Goal: Book appointment/travel/reservation

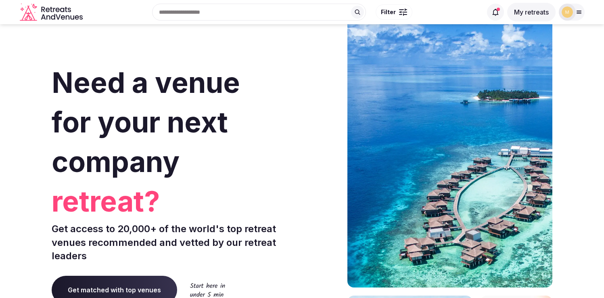
click at [533, 11] on button "My retreats" at bounding box center [531, 12] width 48 height 19
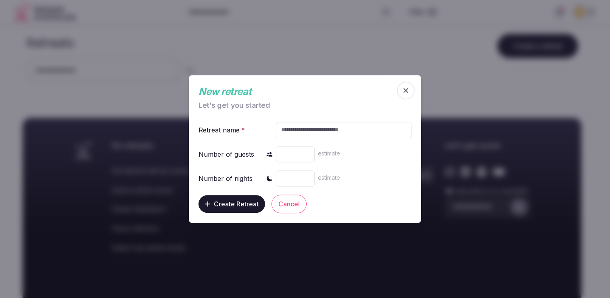
click at [410, 92] on span "button" at bounding box center [406, 91] width 18 height 18
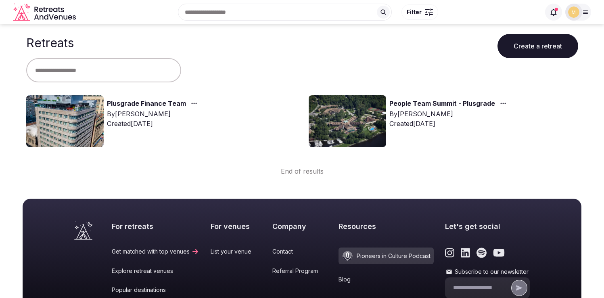
click at [137, 98] on div "Plusgrade Finance Team By [PERSON_NAME] Created [DATE]" at bounding box center [161, 121] width 270 height 52
click at [131, 100] on link "Plusgrade Finance Team" at bounding box center [146, 103] width 79 height 10
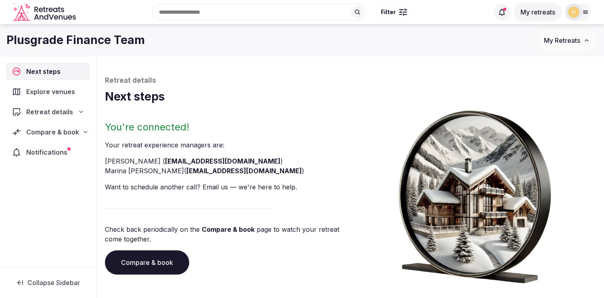
click at [61, 133] on span "Compare & book" at bounding box center [52, 132] width 53 height 10
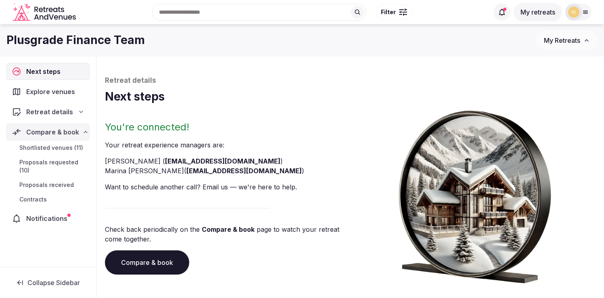
click at [60, 161] on span "Proposals requested (10)" at bounding box center [52, 166] width 67 height 16
